Goal: Task Accomplishment & Management: Manage account settings

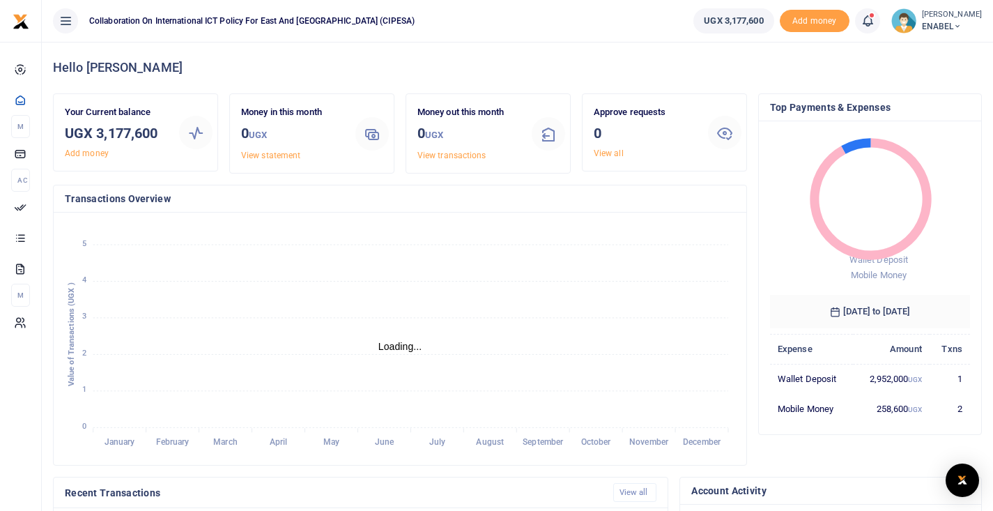
scroll to position [230, 670]
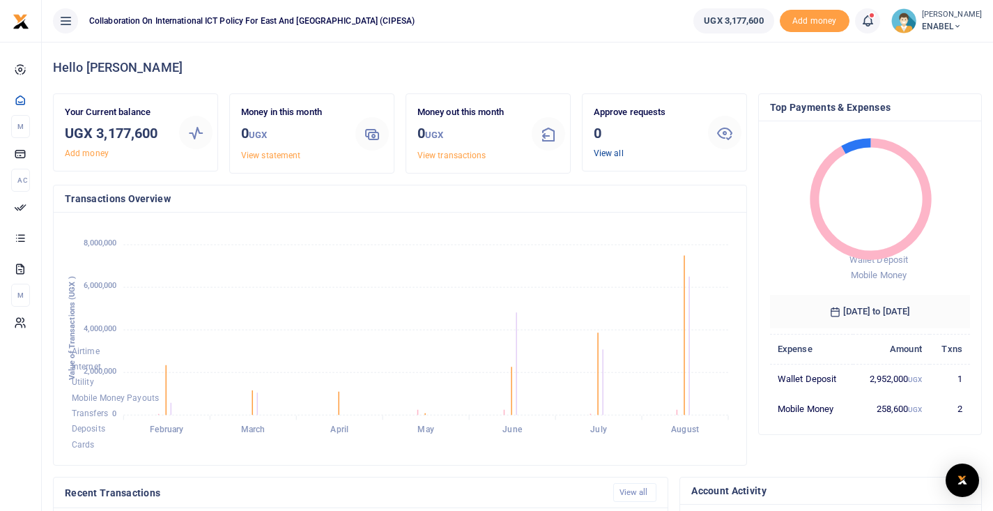
click at [602, 151] on link "View all" at bounding box center [609, 153] width 30 height 10
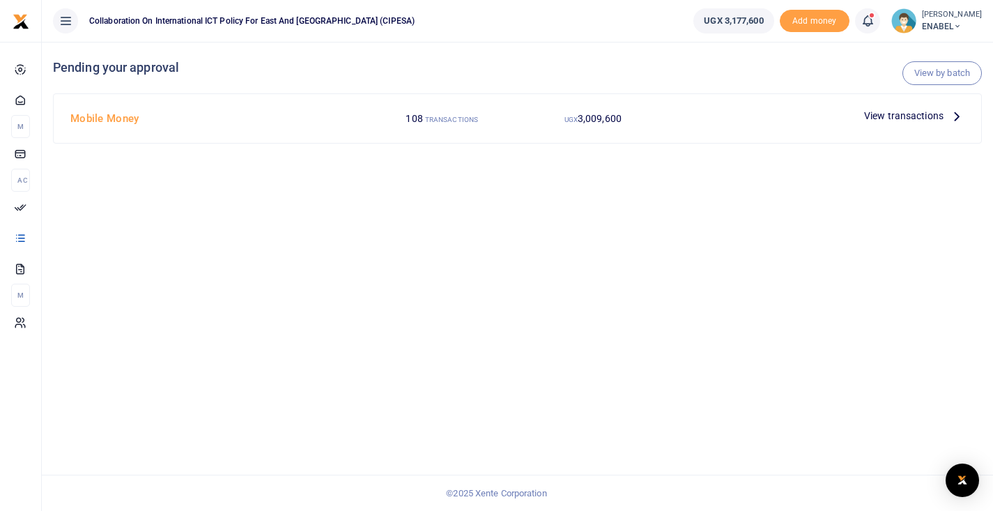
click at [900, 123] on div "View transactions" at bounding box center [915, 115] width 112 height 21
click at [902, 112] on span "View transactions" at bounding box center [903, 115] width 79 height 15
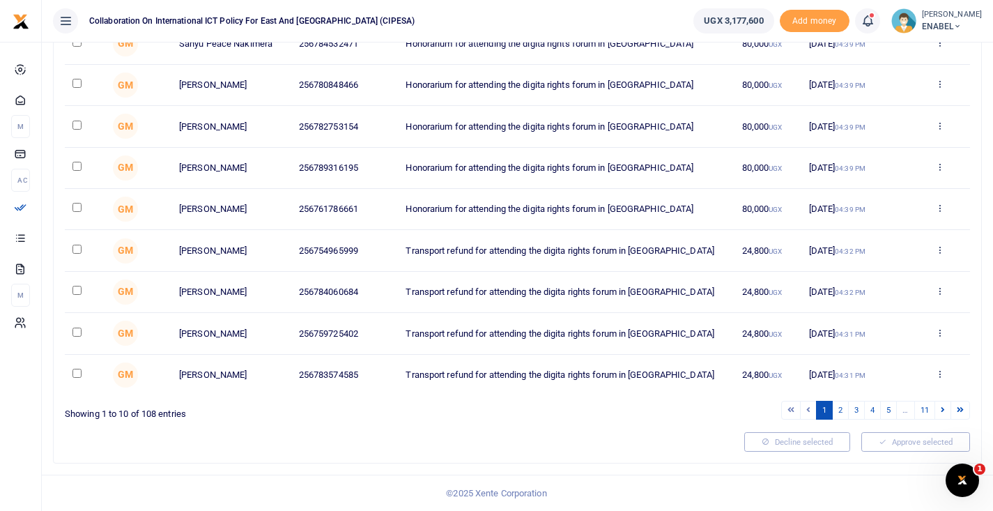
scroll to position [224, 0]
click at [868, 406] on link "4" at bounding box center [872, 410] width 17 height 19
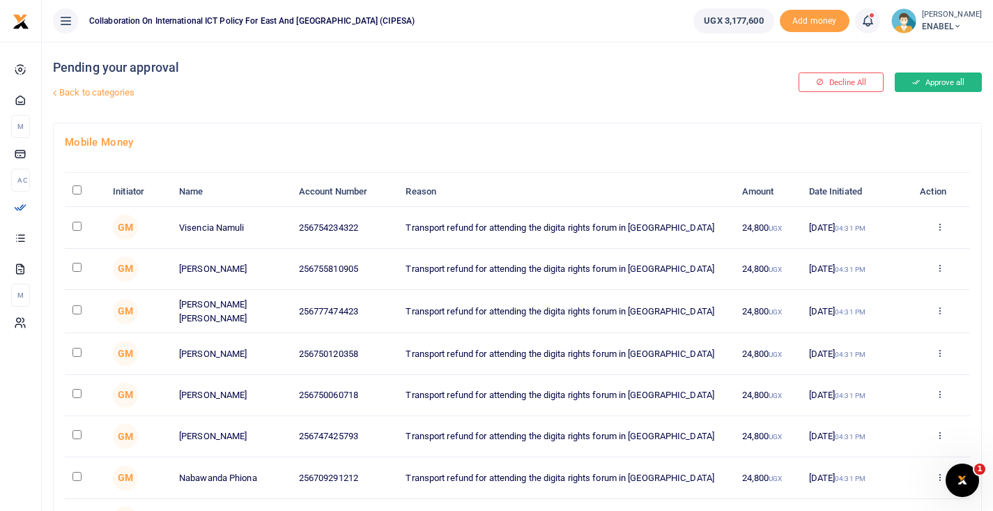
scroll to position [0, 0]
click at [932, 79] on button "Approve all" at bounding box center [938, 82] width 87 height 20
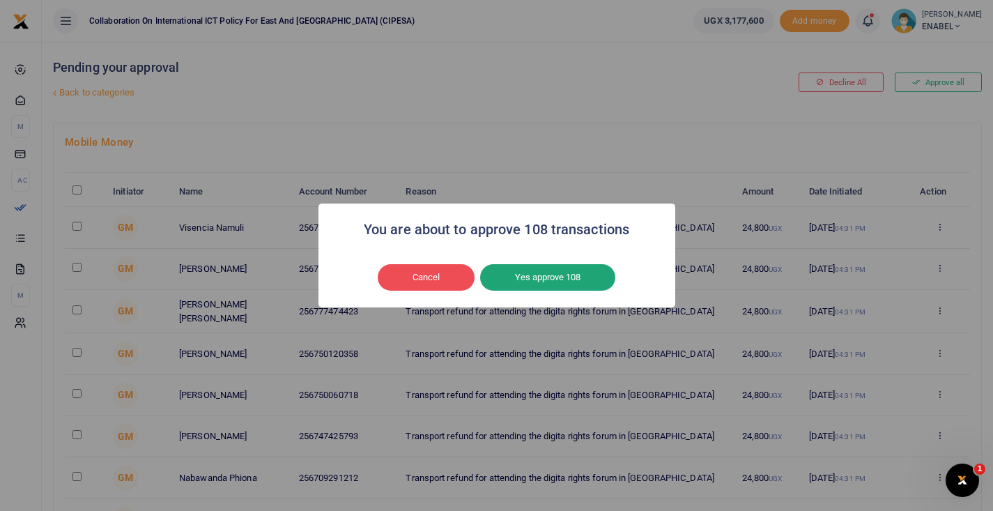
click at [555, 282] on button "Yes approve 108" at bounding box center [547, 277] width 135 height 26
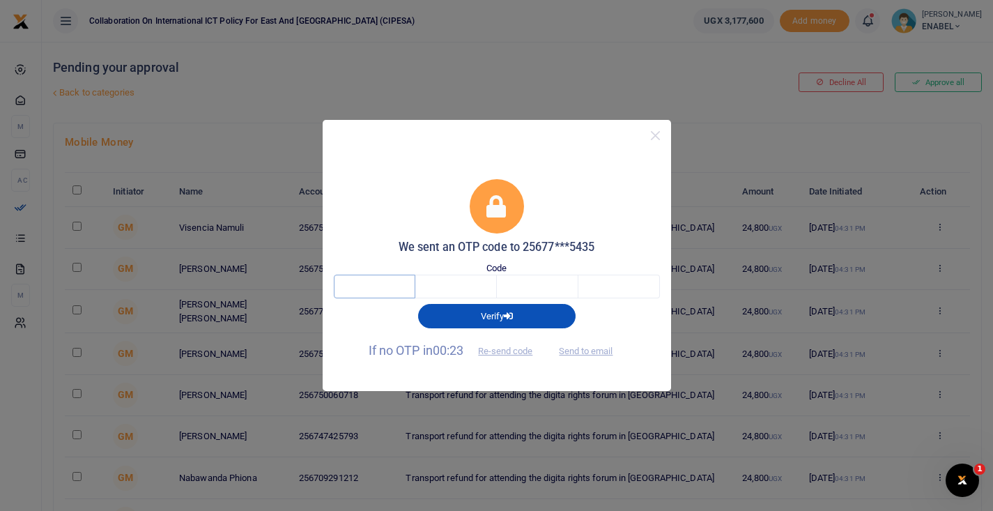
click at [377, 283] on input "text" at bounding box center [375, 287] width 82 height 24
type input "7"
type input "8"
type input "9"
type input "5"
